Goal: Information Seeking & Learning: Learn about a topic

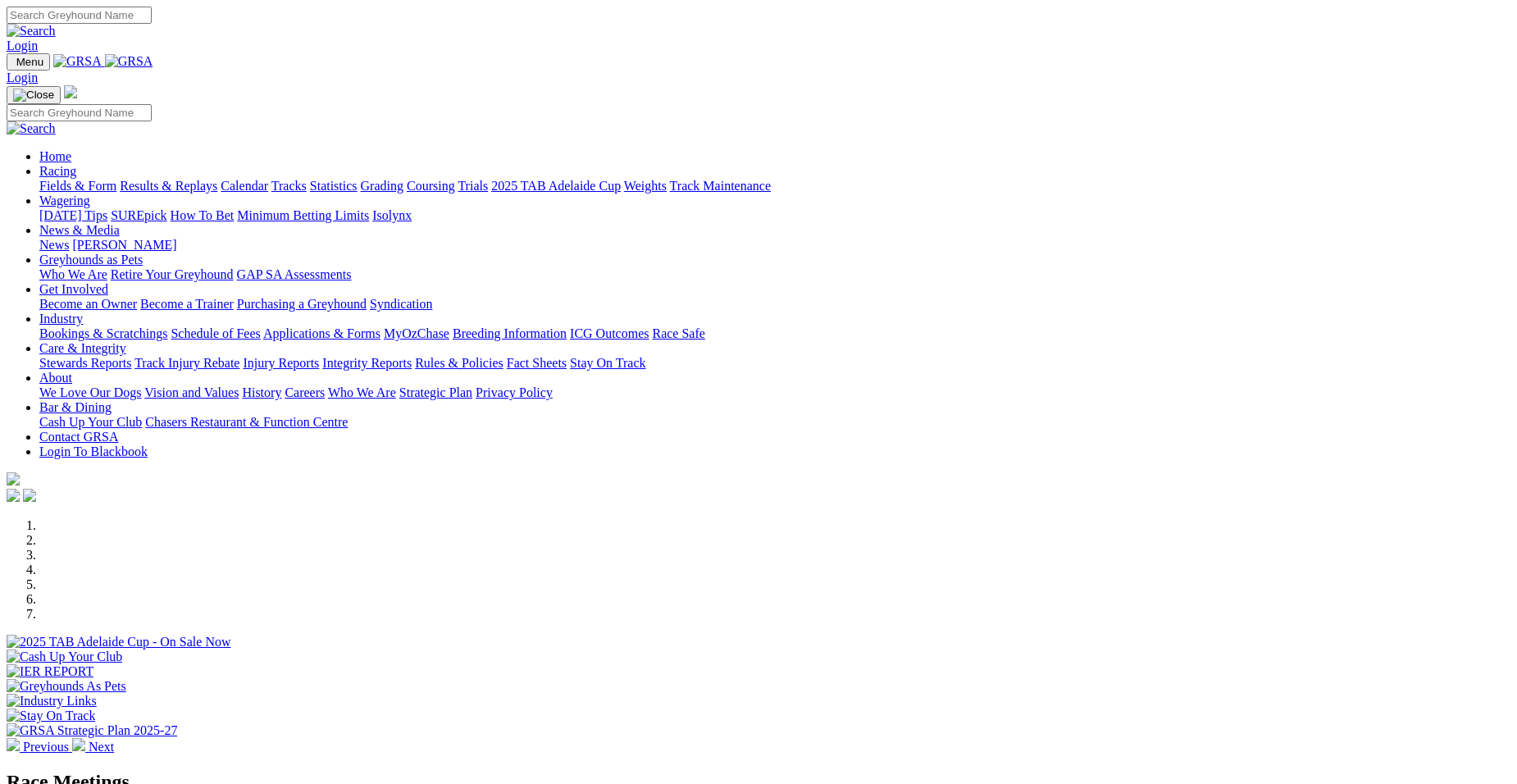
select select "VIC"
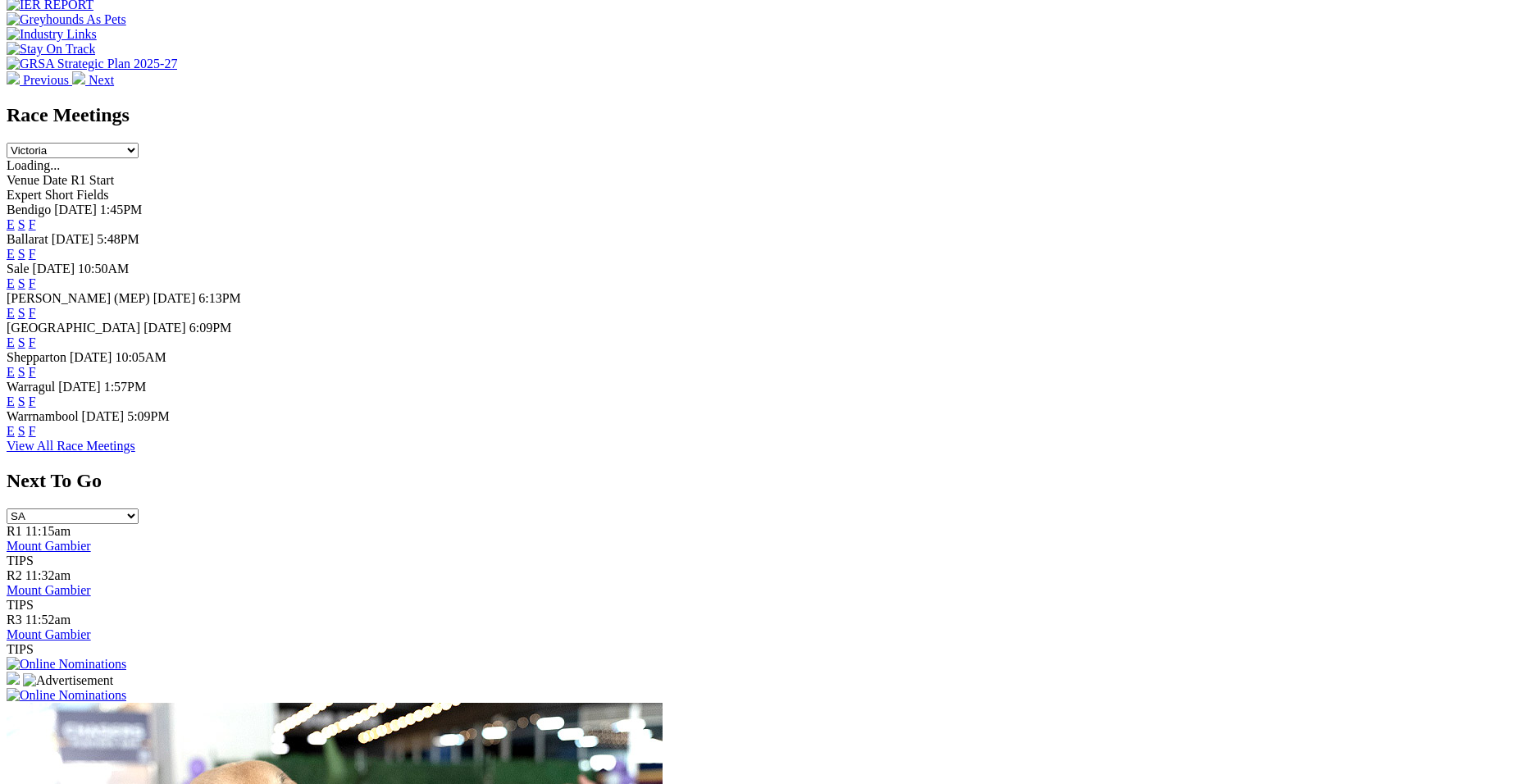
scroll to position [699, 0]
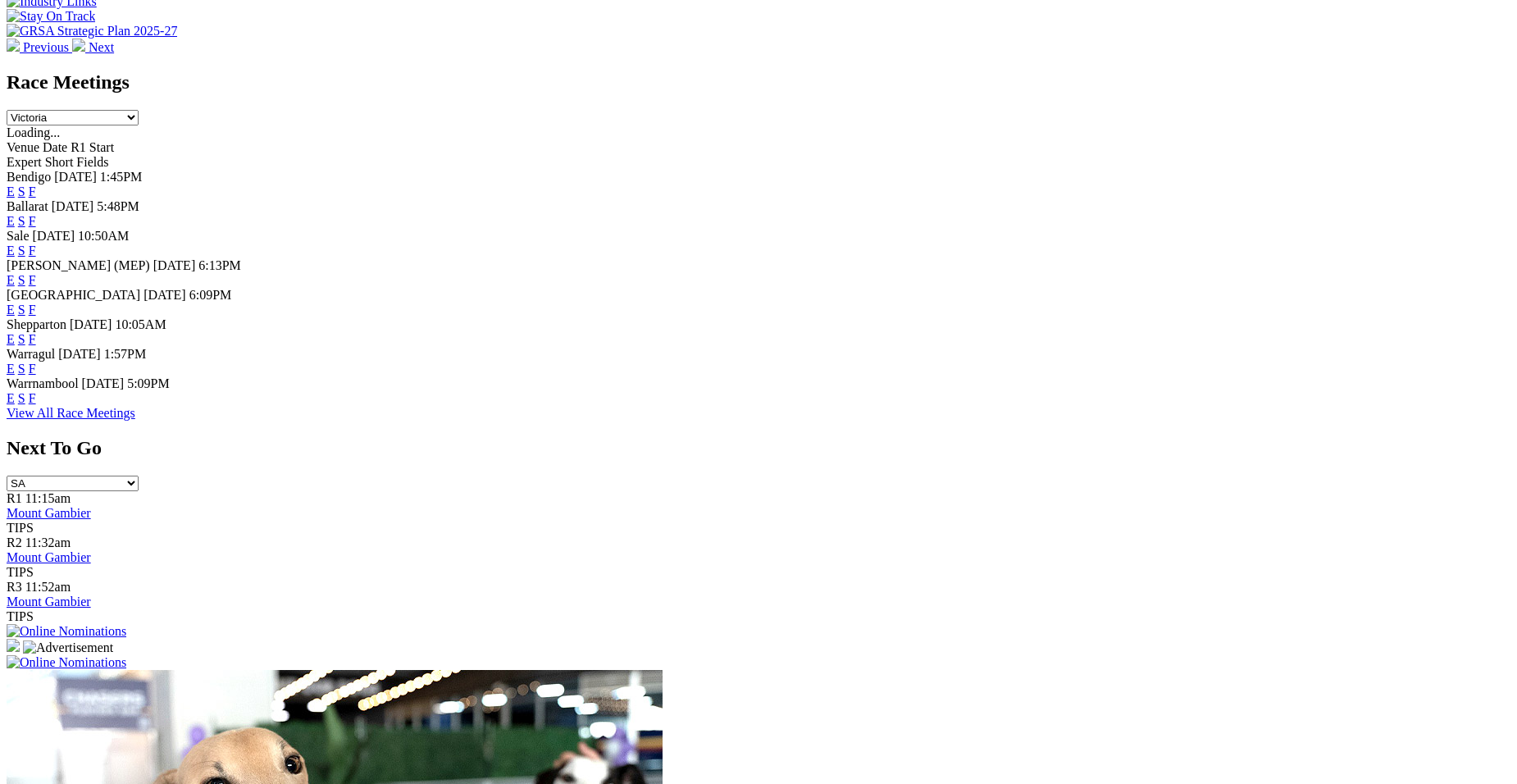
click at [36, 405] on link "F" at bounding box center [32, 398] width 7 height 14
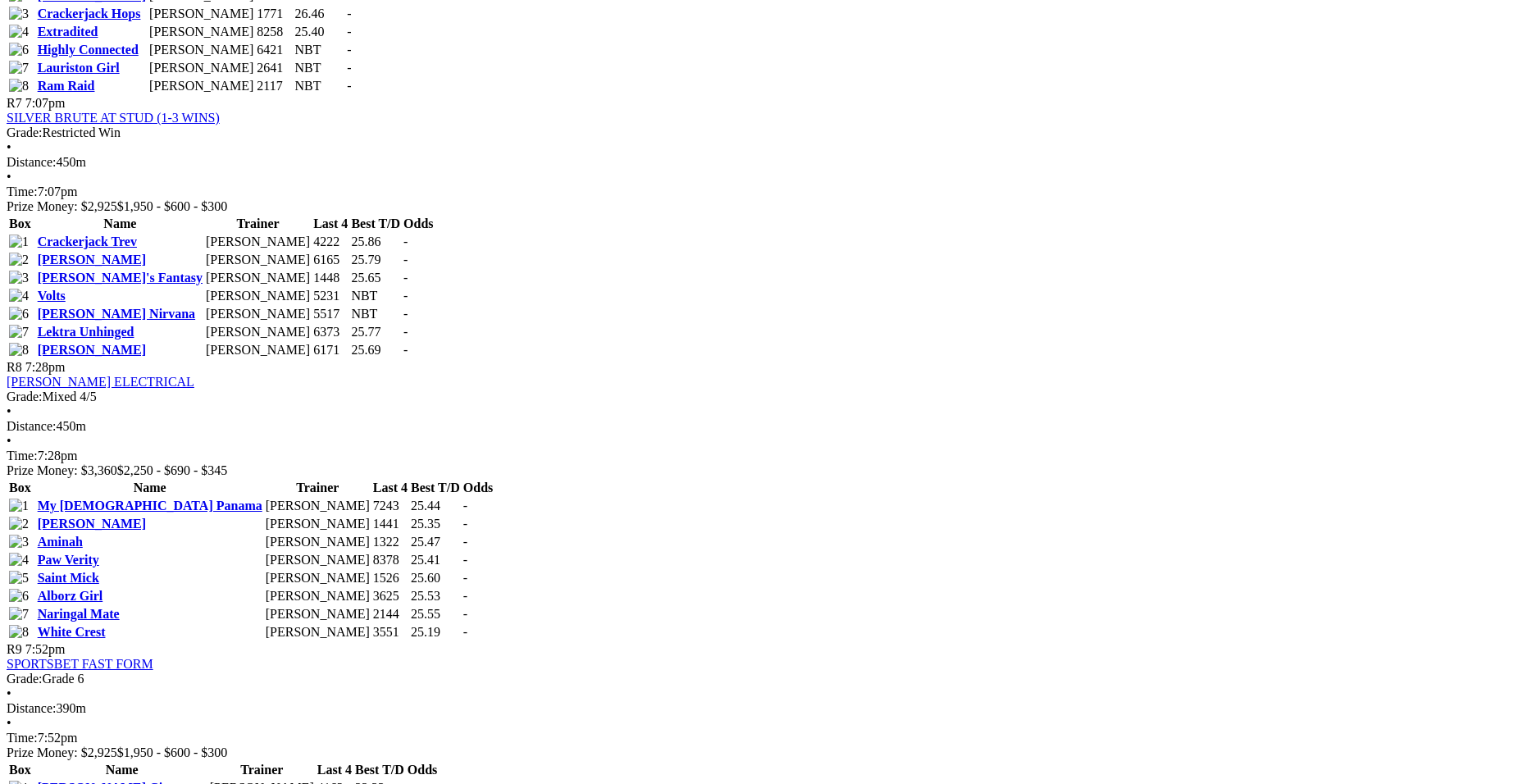
scroll to position [2395, 0]
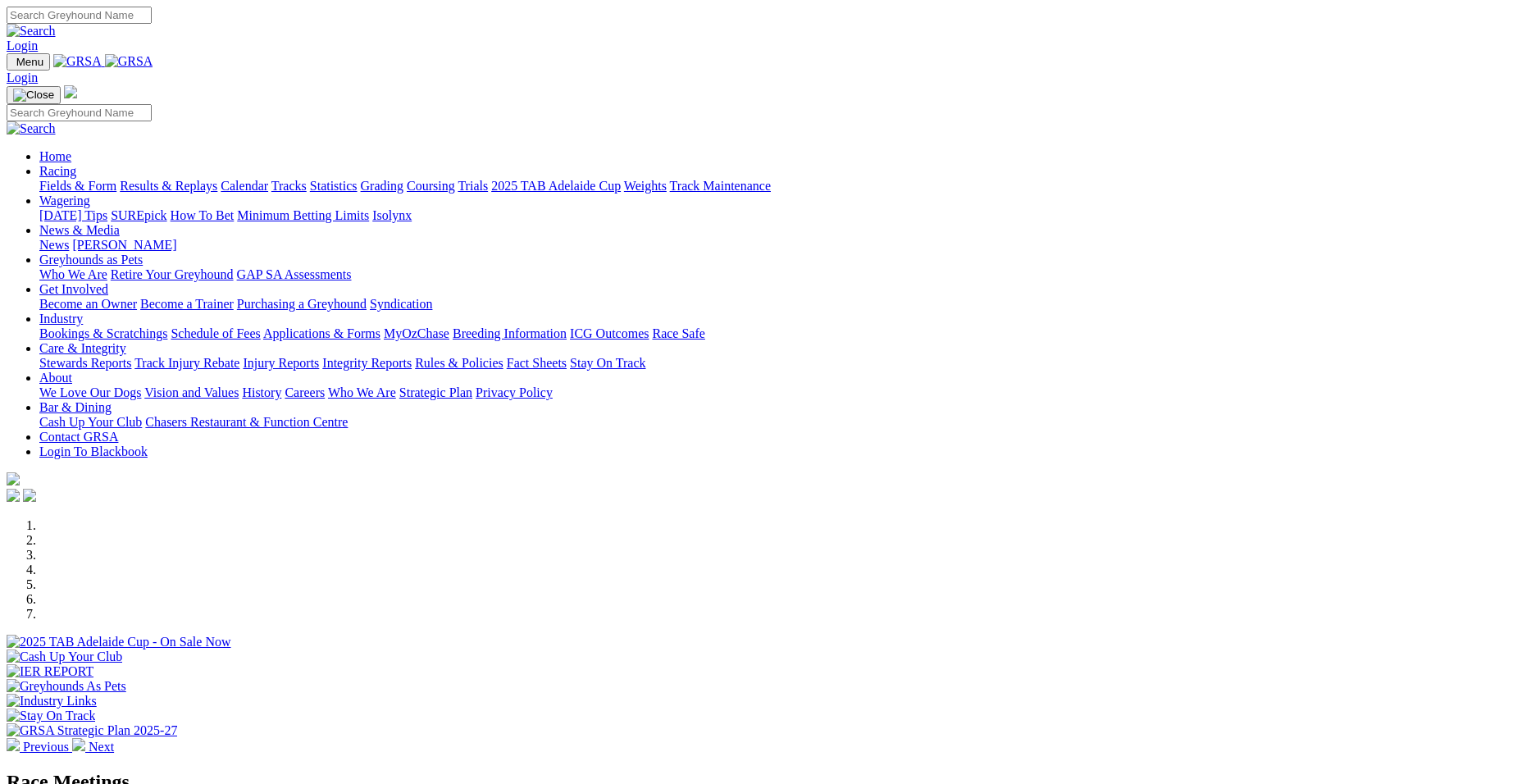
select select "QLD"
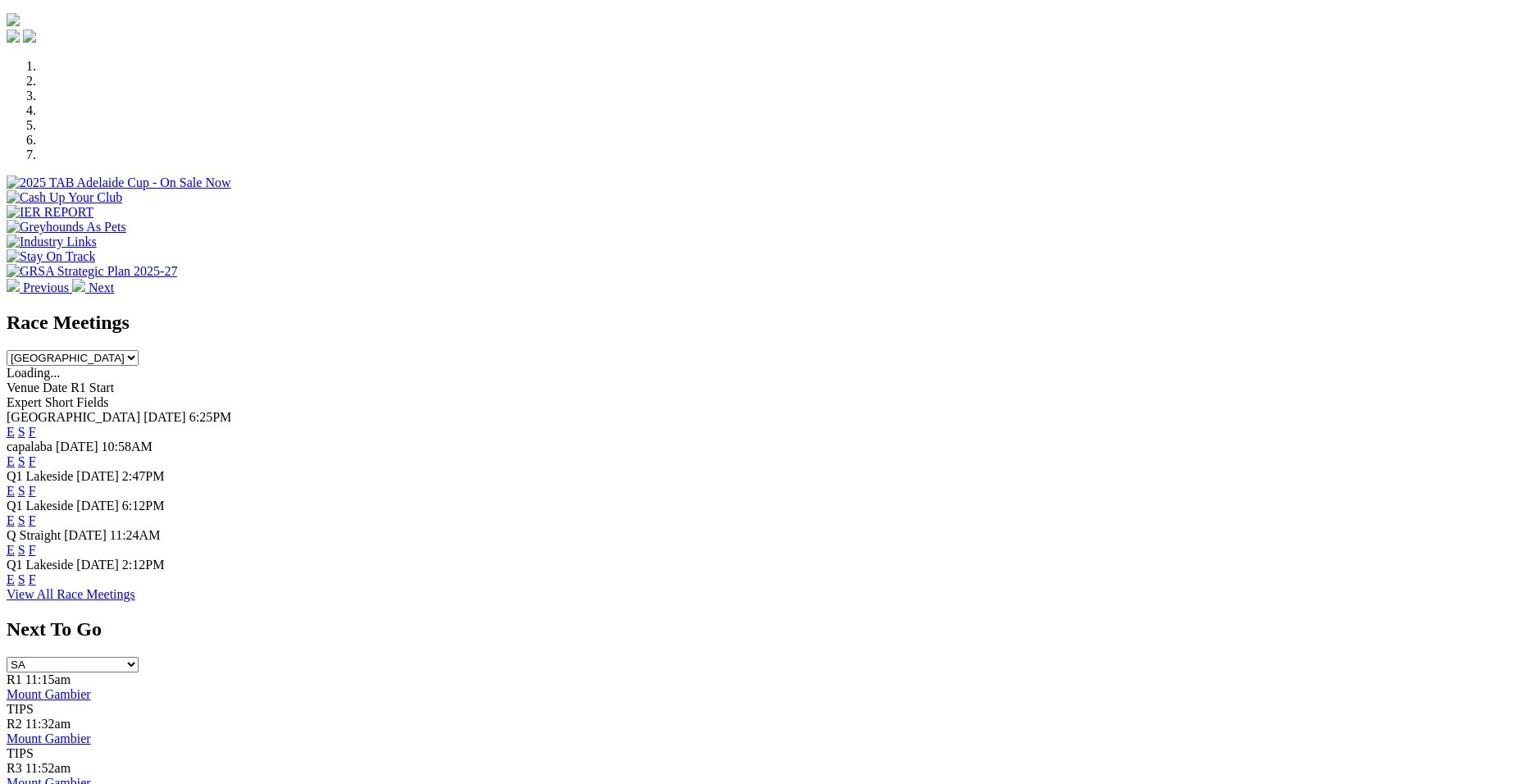
scroll to position [503, 0]
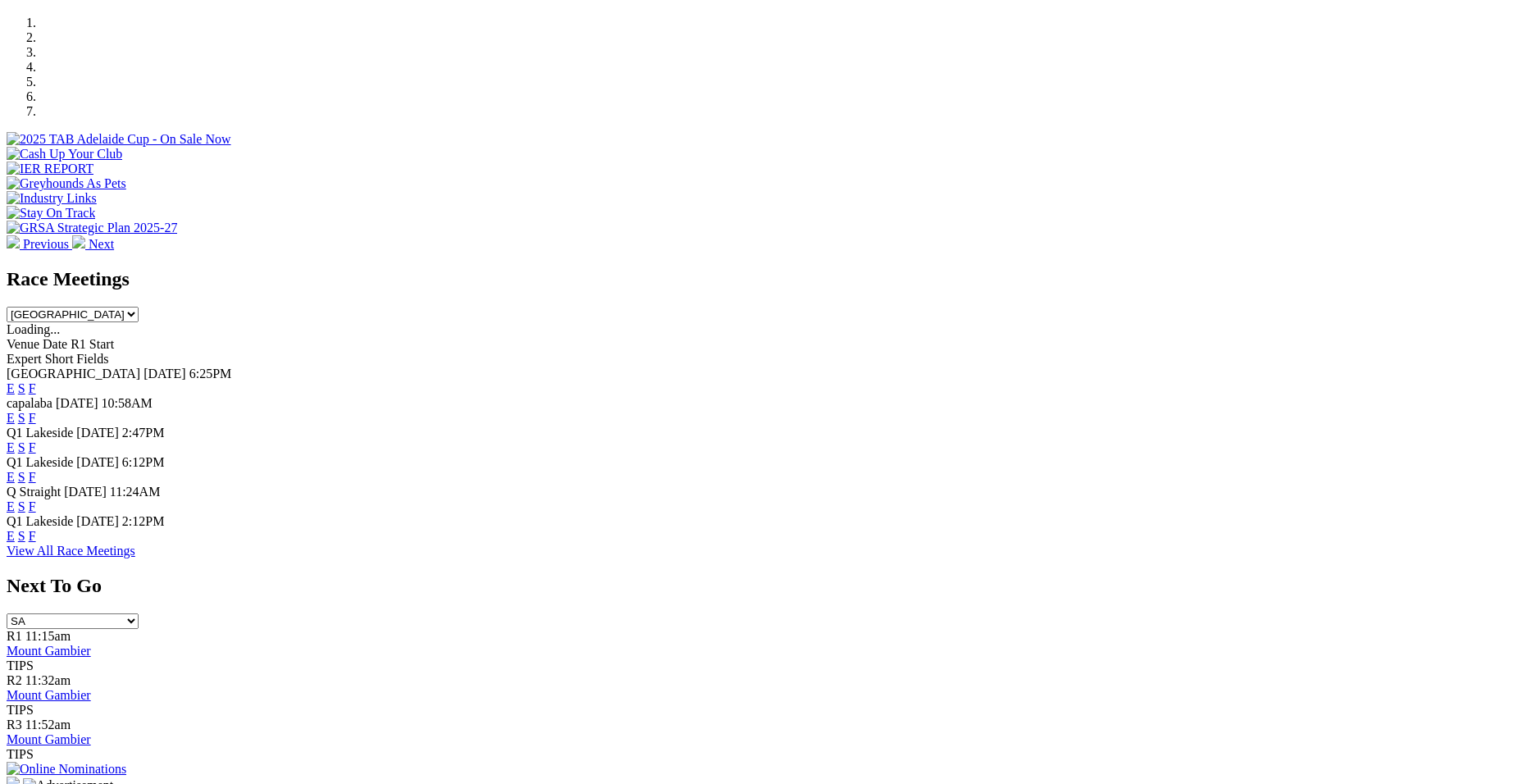
click at [36, 470] on link "F" at bounding box center [32, 476] width 7 height 14
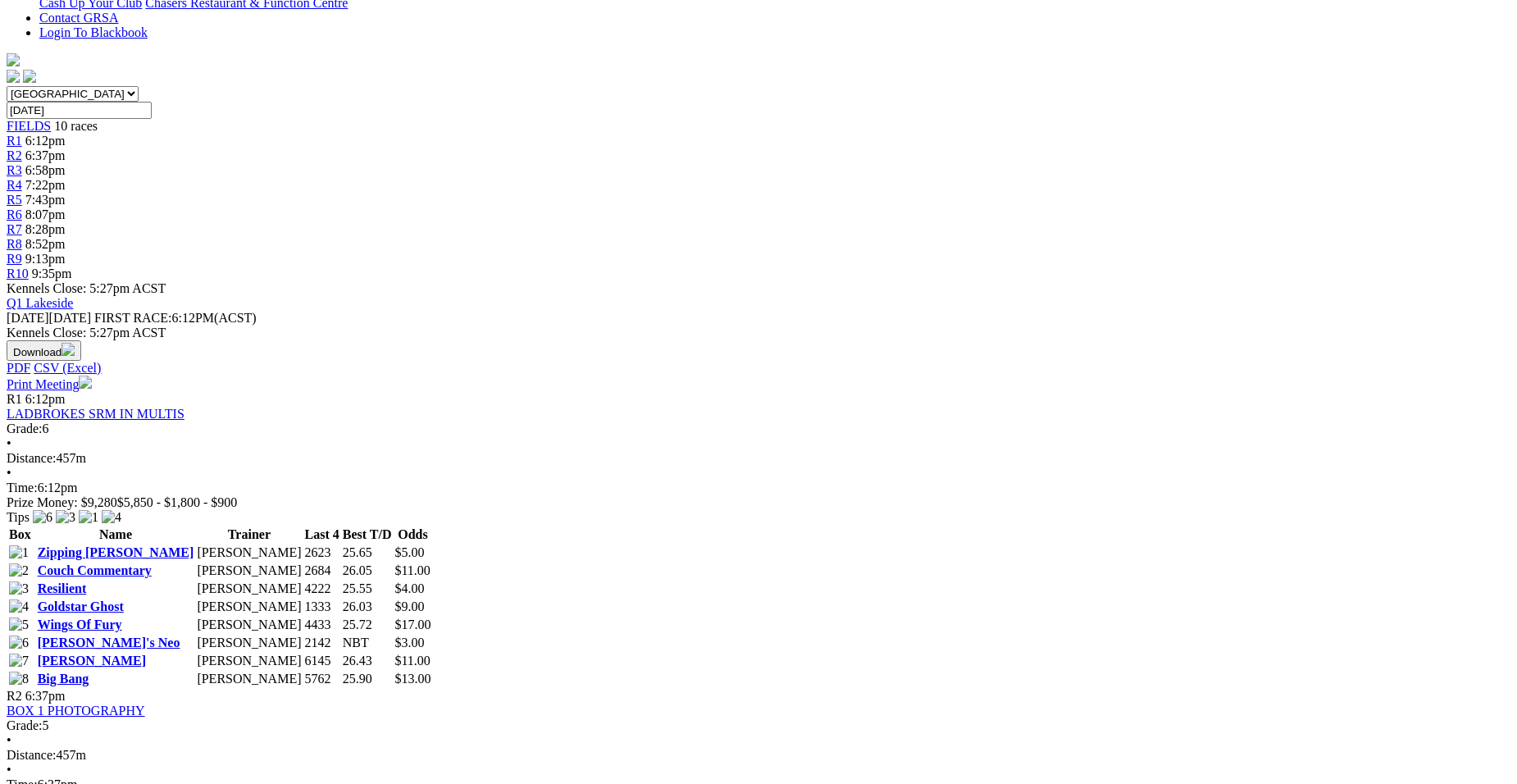
scroll to position [459, 0]
